Goal: Find contact information: Find contact information

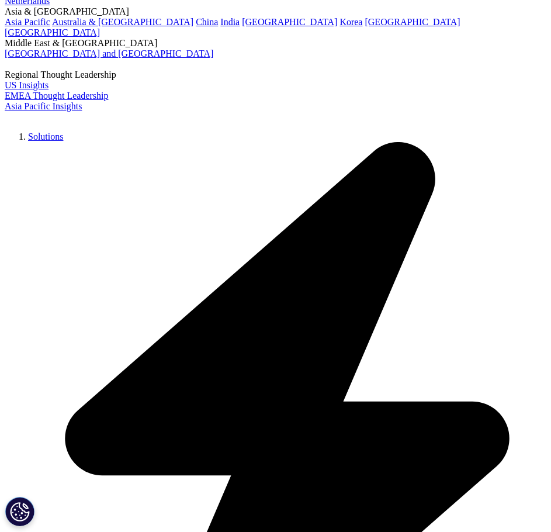
scroll to position [175, 0]
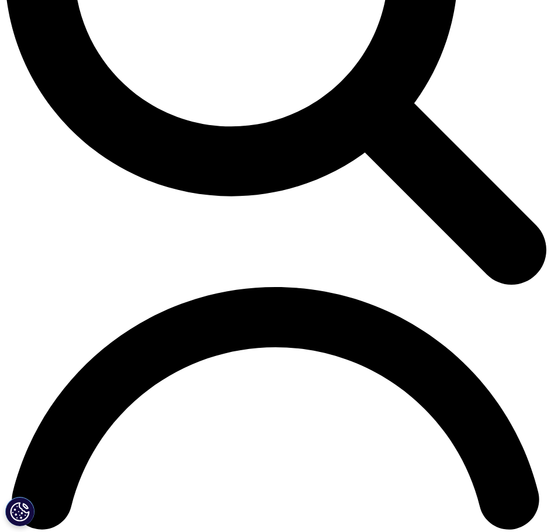
scroll to position [936, 0]
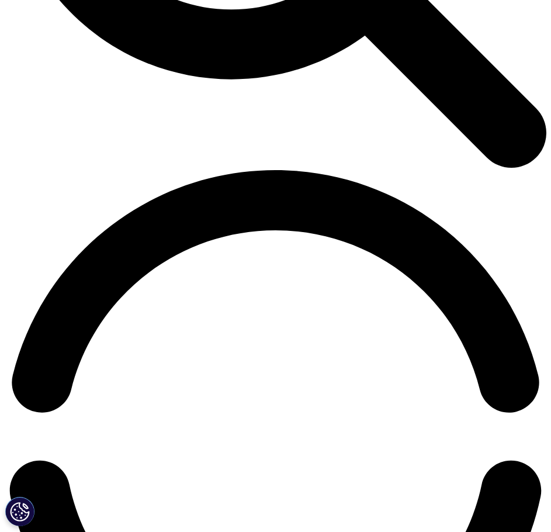
drag, startPoint x: 268, startPoint y: 409, endPoint x: 227, endPoint y: 410, distance: 40.9
copy p "2 9805 6800"
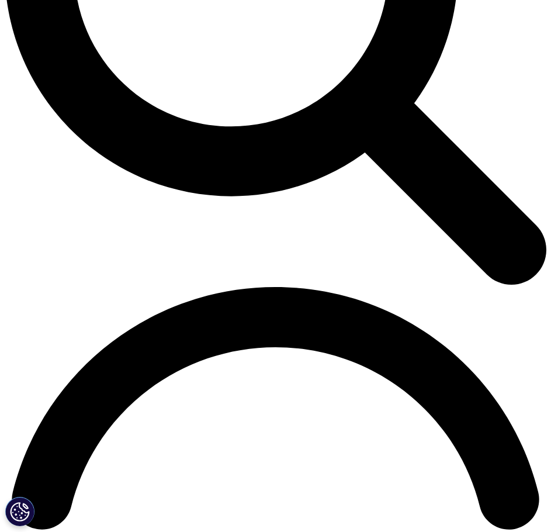
scroll to position [760, 0]
